Goal: Task Accomplishment & Management: Use online tool/utility

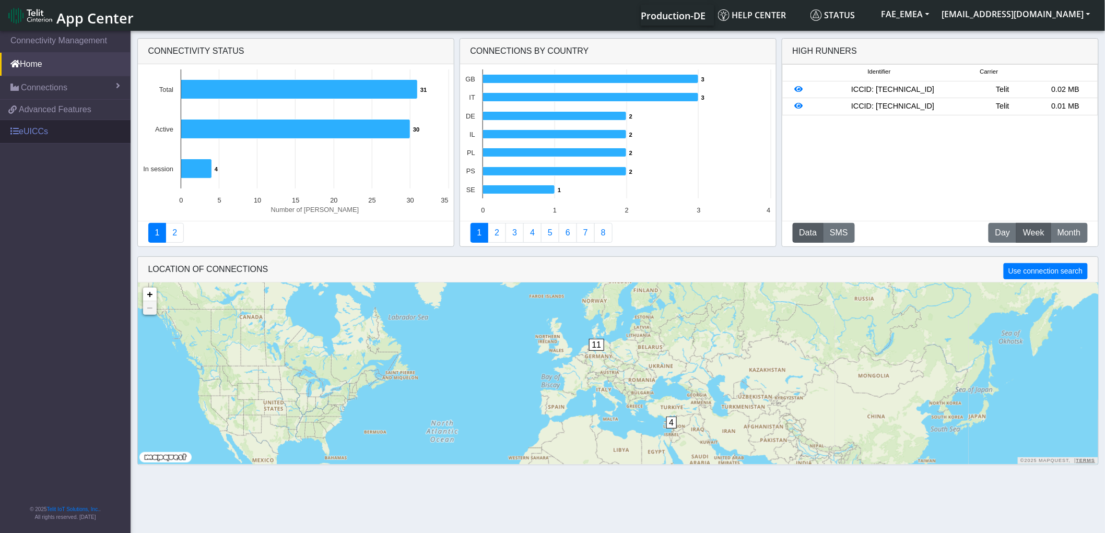
click at [55, 138] on link "eUICCs" at bounding box center [65, 131] width 131 height 23
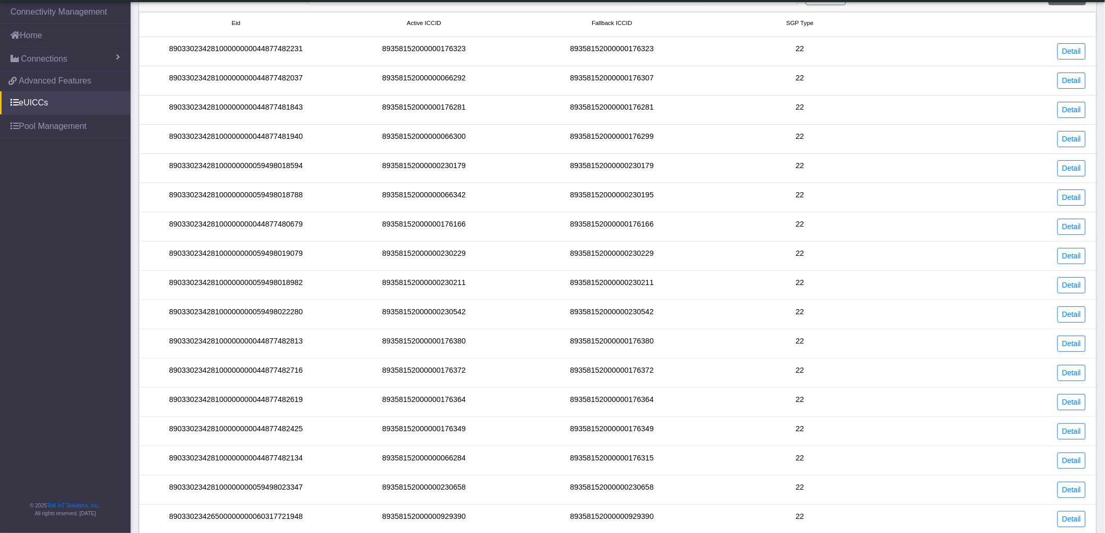
scroll to position [48, 0]
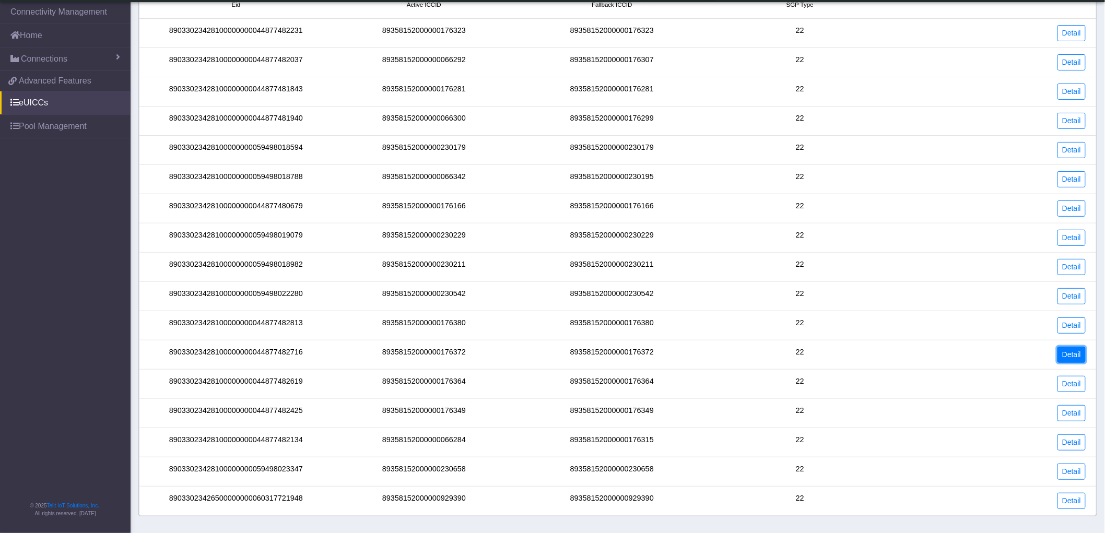
click at [1070, 356] on link "Detail" at bounding box center [1072, 355] width 28 height 16
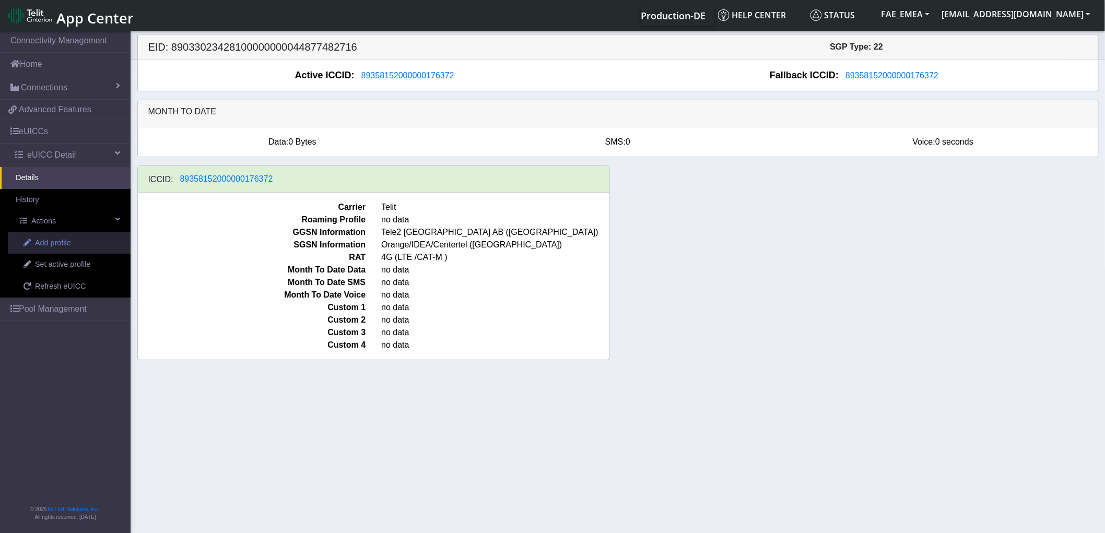
click at [50, 240] on span "Add profile" at bounding box center [53, 243] width 36 height 11
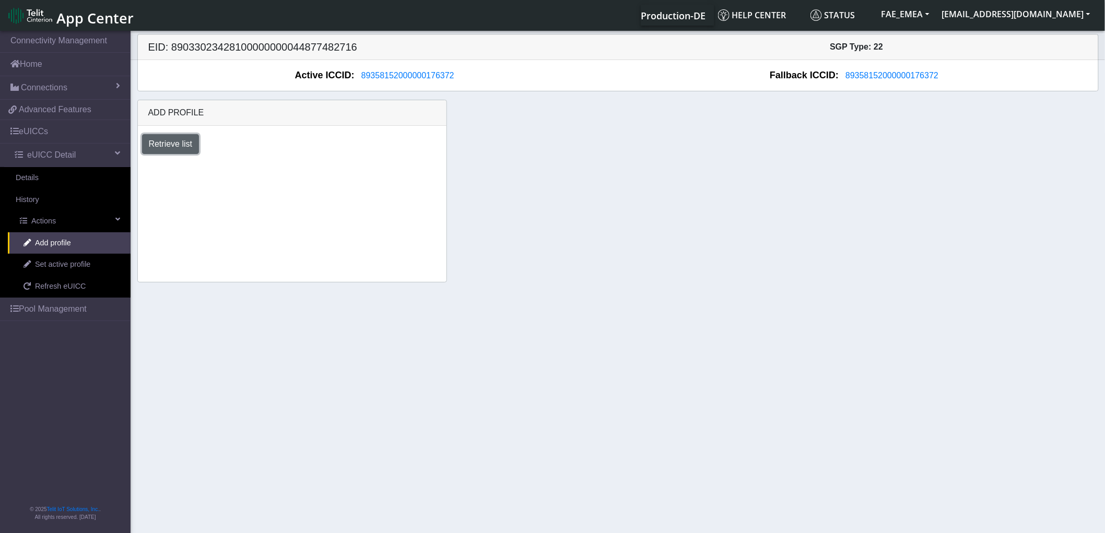
click at [186, 148] on button "Retrieve list" at bounding box center [170, 144] width 57 height 20
click at [277, 171] on select "Select profile to add DNLD_MVNO-nxt23.net-DEMO_ATT_Arie_Hamo DNLD-nxt23.net-DEM…" at bounding box center [247, 172] width 210 height 20
select select "62d29181-6345-4dd0-932b-dedbd99b6bd4"
click at [142, 162] on select "Select profile to add DNLD_MVNO-nxt23.net-DEMO_ATT_Arie_Hamo DNLD-nxt23.net-DEM…" at bounding box center [247, 172] width 210 height 20
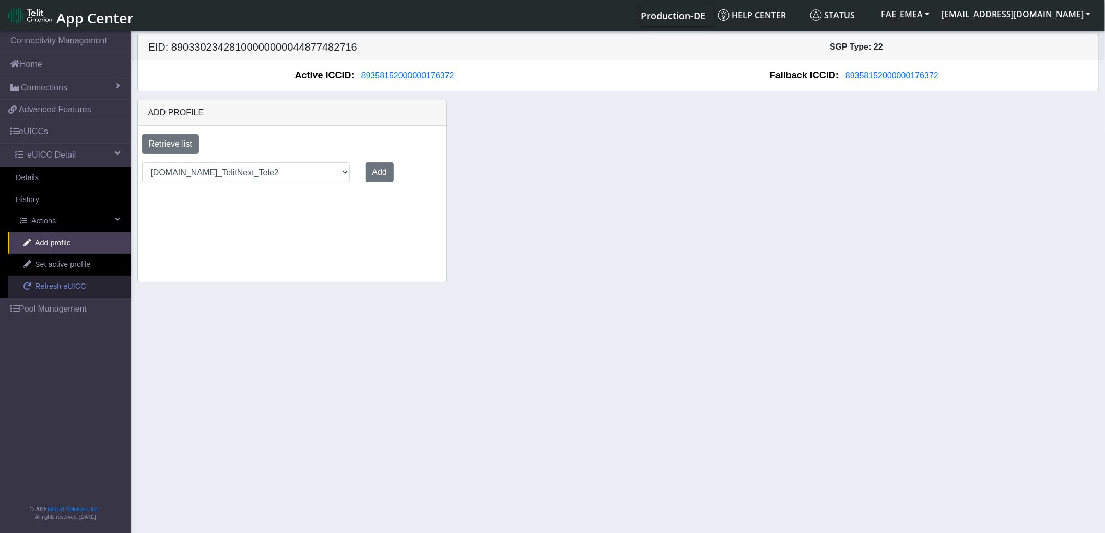
click at [55, 287] on span "Refresh eUICC" at bounding box center [60, 286] width 51 height 11
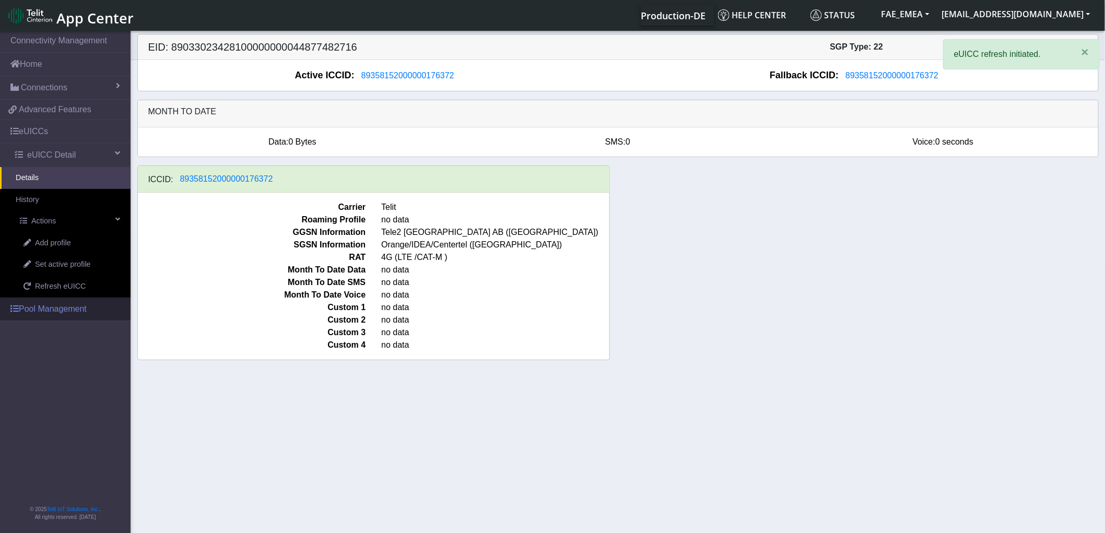
click at [58, 308] on link "Pool Management" at bounding box center [65, 309] width 131 height 23
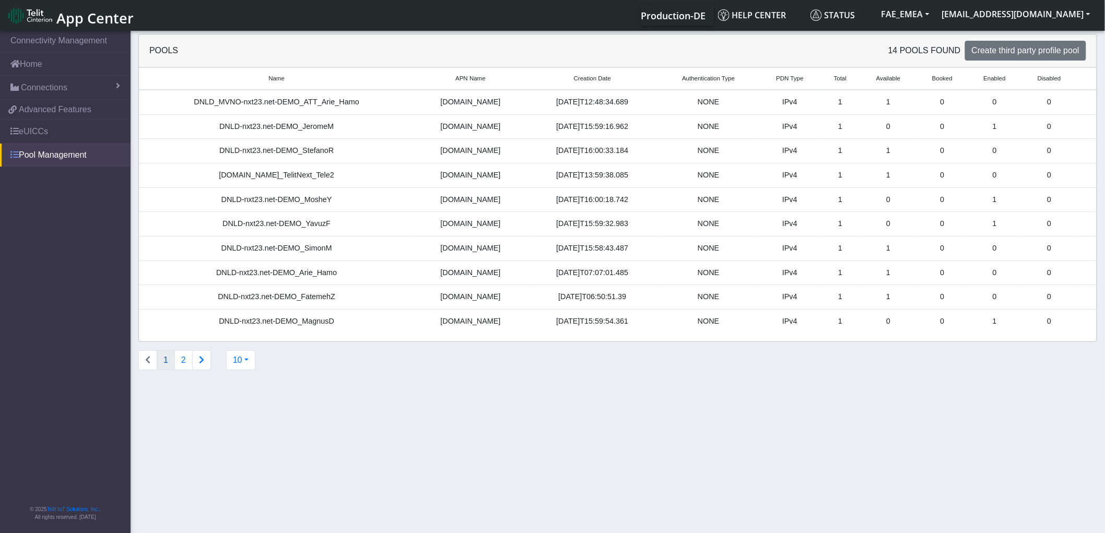
click at [40, 162] on link "Pool Management" at bounding box center [65, 155] width 131 height 23
click at [44, 128] on link "eUICCs" at bounding box center [65, 131] width 131 height 23
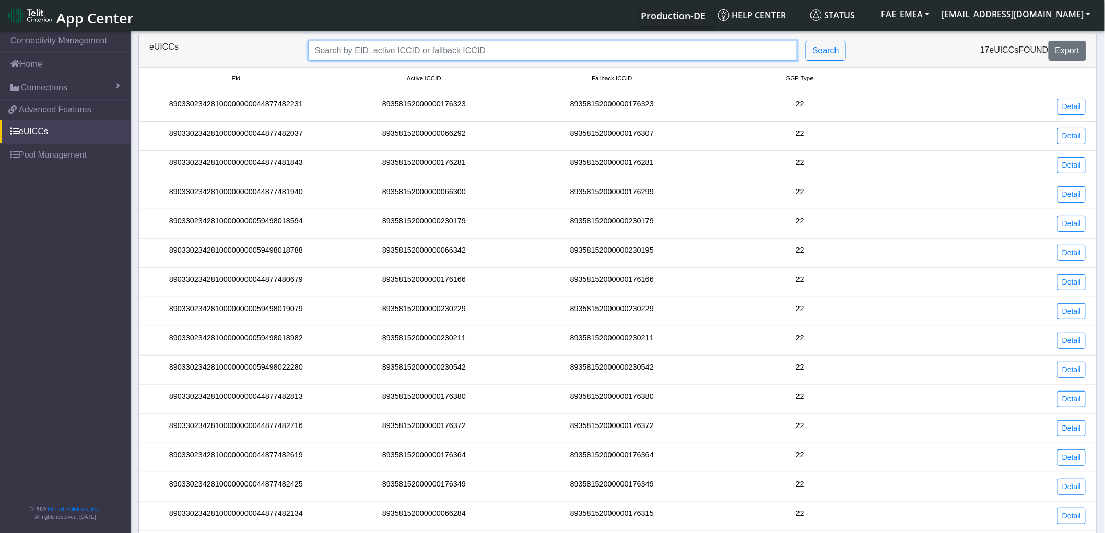
click at [358, 50] on input "Search..." at bounding box center [552, 51] width 489 height 20
paste input "89033023426500000000060317721948"
type input "89033023426500000000060317721948"
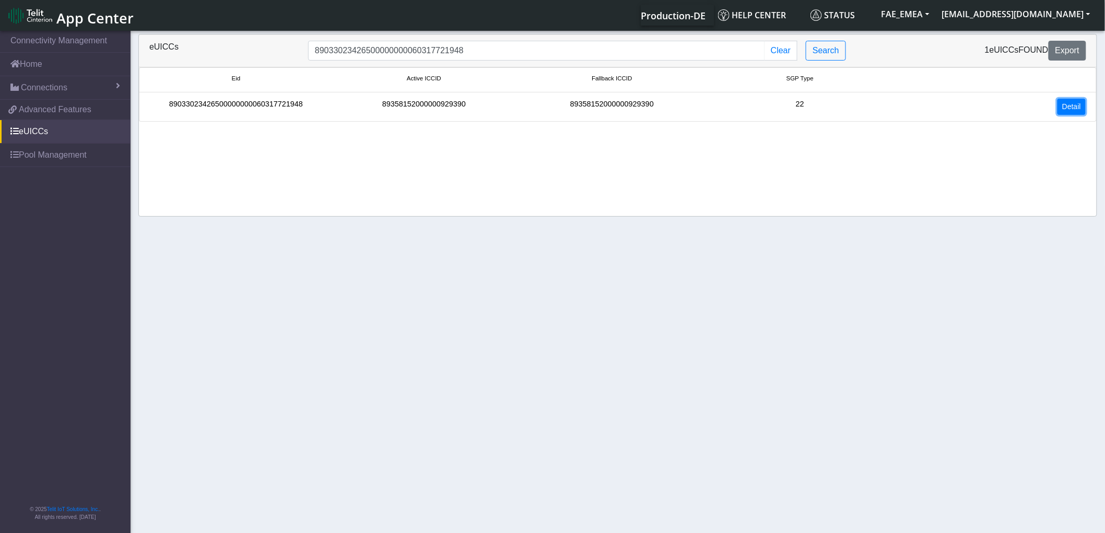
click at [1061, 110] on link "Detail" at bounding box center [1072, 107] width 28 height 16
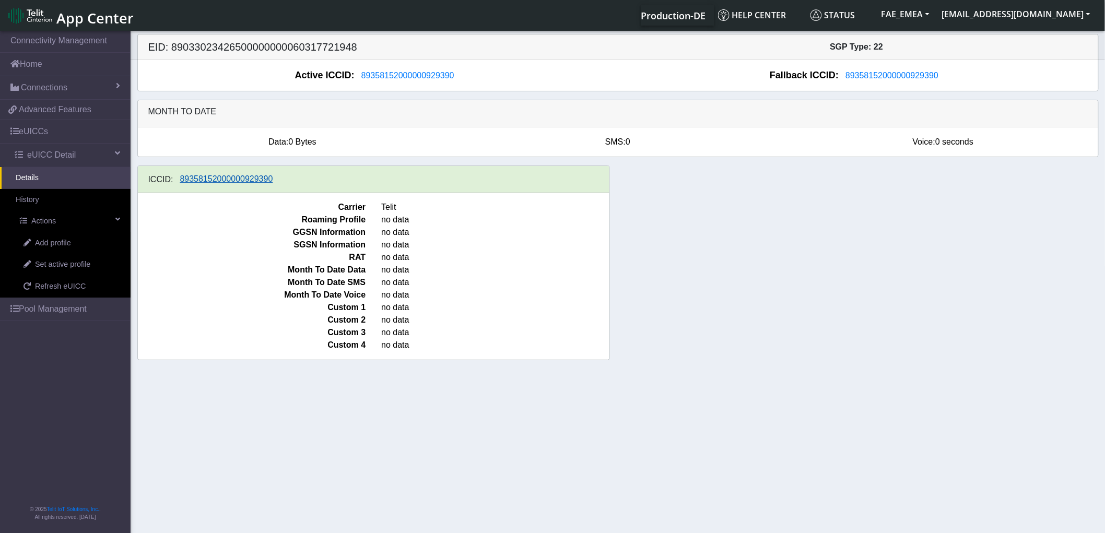
drag, startPoint x: 278, startPoint y: 179, endPoint x: 189, endPoint y: 178, distance: 89.3
click at [189, 178] on div "ICCID: [TECHNICAL_ID]" at bounding box center [374, 179] width 472 height 27
click at [422, 77] on span "89358152000000929390" at bounding box center [407, 75] width 93 height 9
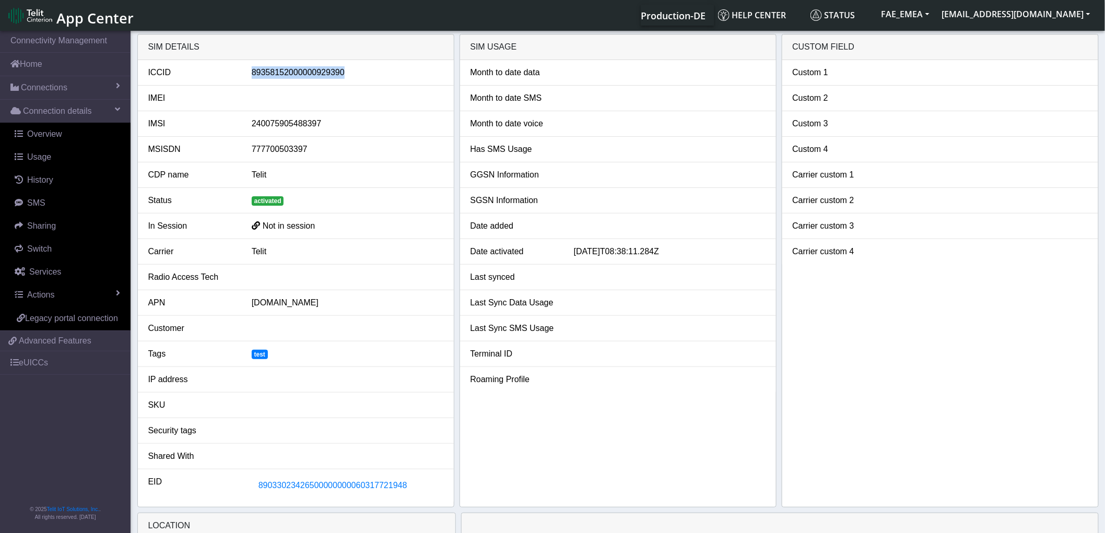
drag, startPoint x: 345, startPoint y: 74, endPoint x: 246, endPoint y: 68, distance: 98.3
click at [246, 68] on div "89358152000000929390" at bounding box center [347, 72] width 207 height 13
copy div "89358152000000929390"
